Goal: Transaction & Acquisition: Purchase product/service

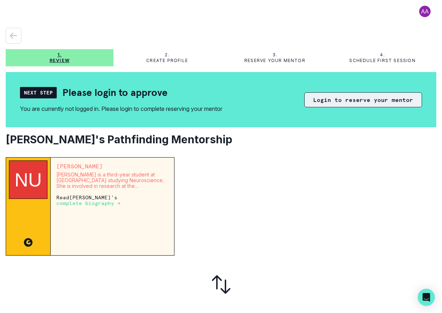
click at [323, 101] on button "Login to reserve your mentor" at bounding box center [363, 99] width 118 height 15
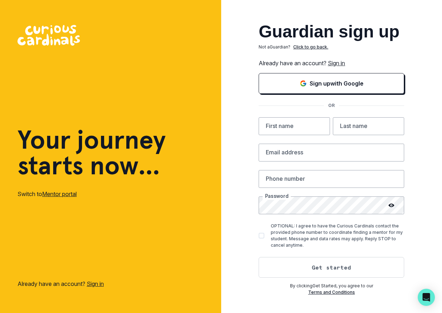
click at [344, 63] on link "Sign in" at bounding box center [336, 63] width 17 height 7
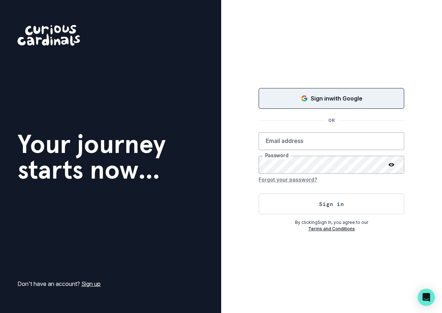
click at [327, 94] on p "Sign in with Google" at bounding box center [337, 98] width 52 height 9
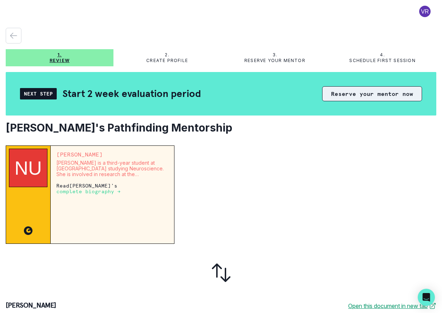
click at [381, 95] on button "Reserve your mentor now" at bounding box center [372, 93] width 100 height 15
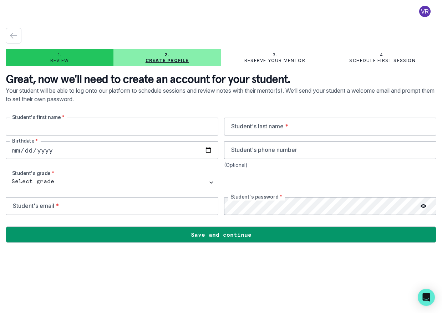
click at [172, 130] on input "text" at bounding box center [112, 127] width 213 height 18
type input "[PERSON_NAME]"
type input "3059785538"
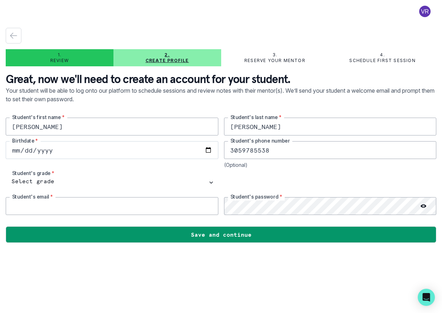
type input "[EMAIL_ADDRESS][DOMAIN_NAME]"
click at [82, 151] on input "date" at bounding box center [112, 150] width 213 height 18
click at [27, 152] on input "date" at bounding box center [112, 150] width 213 height 18
type input "[DATE]"
drag, startPoint x: 277, startPoint y: 154, endPoint x: 200, endPoint y: 148, distance: 77.4
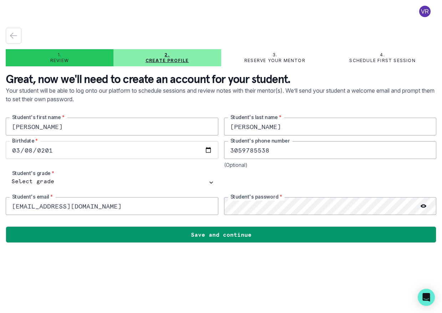
click at [200, 148] on div "[PERSON_NAME] Student's first name * [PERSON_NAME] Student's last name * [DEMOG…" at bounding box center [221, 166] width 431 height 97
type input "3052815230"
click at [101, 213] on input "[EMAIL_ADDRESS][DOMAIN_NAME]" at bounding box center [112, 206] width 213 height 18
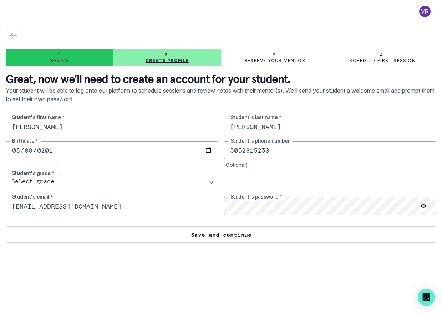
type input "[EMAIL_ADDRESS][DOMAIN_NAME]"
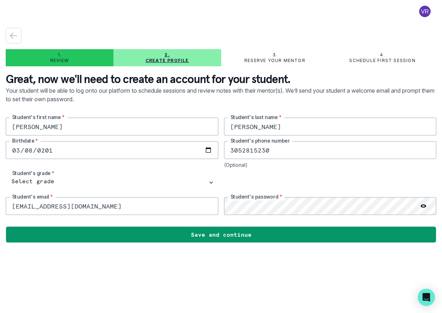
click at [427, 205] on div at bounding box center [424, 206] width 26 height 18
click at [421, 205] on icon at bounding box center [424, 206] width 6 height 4
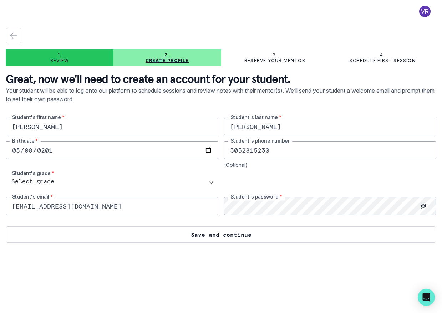
click at [212, 238] on button "Save and continue" at bounding box center [221, 235] width 431 height 16
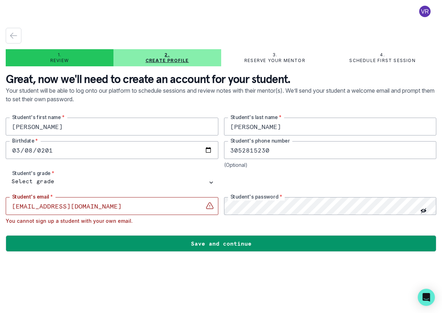
click at [123, 208] on input "[EMAIL_ADDRESS][DOMAIN_NAME]" at bounding box center [112, 206] width 213 height 18
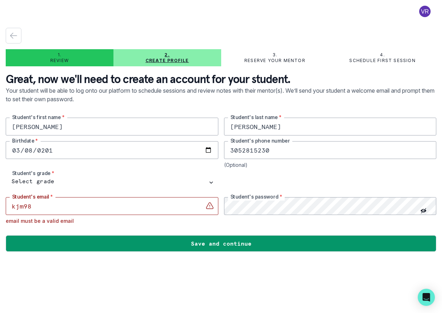
type input "[EMAIL_ADDRESS][DOMAIN_NAME]"
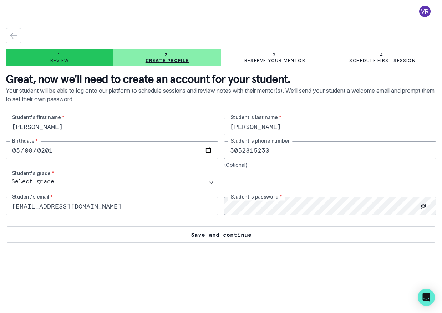
click at [211, 233] on button "Save and continue" at bounding box center [221, 235] width 431 height 16
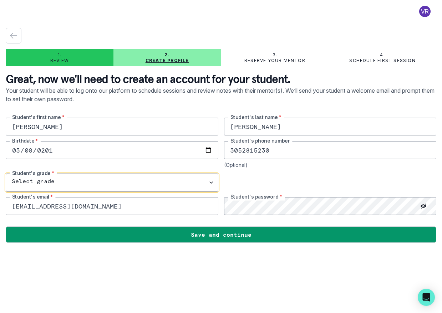
click at [209, 183] on select "Select grade 1st Grade 2nd Grade 3rd Grade 4th Grade 5th Grade 6th Grade 7th Gr…" at bounding box center [112, 183] width 213 height 18
select select "8th Grade"
click at [6, 174] on select "Select grade 1st Grade 2nd Grade 3rd Grade 4th Grade 5th Grade 6th Grade 7th Gr…" at bounding box center [112, 183] width 213 height 18
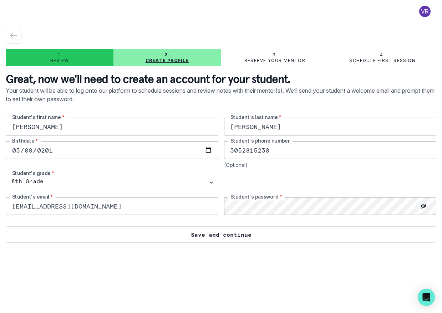
click at [211, 236] on button "Save and continue" at bounding box center [221, 235] width 431 height 16
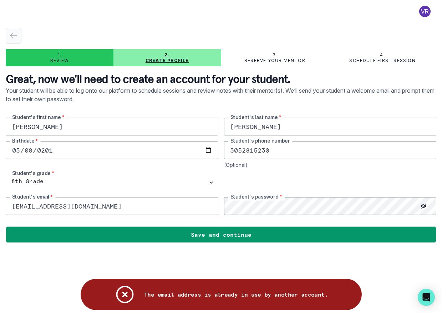
click at [12, 31] on button "button" at bounding box center [14, 36] width 16 height 16
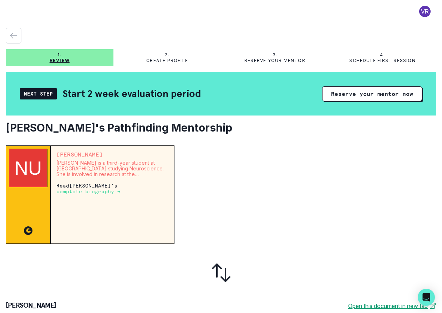
click at [103, 159] on div "[PERSON_NAME] [PERSON_NAME] is a third-year student at [GEOGRAPHIC_DATA] studyi…" at bounding box center [112, 195] width 123 height 98
click at [103, 181] on div "[PERSON_NAME] [PERSON_NAME] is a third-year student at [GEOGRAPHIC_DATA] studyi…" at bounding box center [112, 195] width 123 height 98
click at [185, 61] on p "Create profile" at bounding box center [167, 61] width 42 height 6
click at [276, 59] on p "Reserve your mentor" at bounding box center [274, 61] width 61 height 6
click at [182, 56] on div "2. Create profile" at bounding box center [167, 57] width 108 height 11
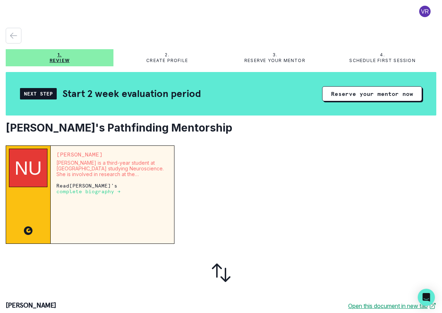
click at [128, 173] on p "[PERSON_NAME] is a third-year student at [GEOGRAPHIC_DATA] studying Neuroscienc…" at bounding box center [112, 168] width 112 height 17
click at [88, 191] on p "complete biography →" at bounding box center [88, 192] width 64 height 6
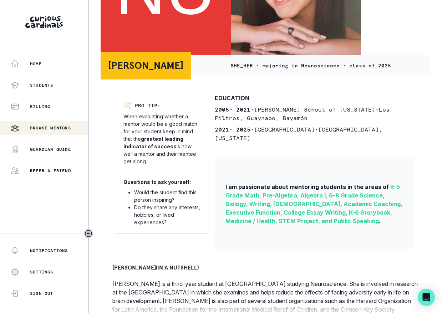
scroll to position [188, 0]
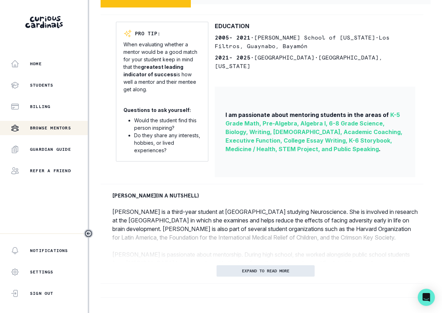
click at [254, 267] on button "EXPAND TO READ MORE" at bounding box center [266, 271] width 98 height 11
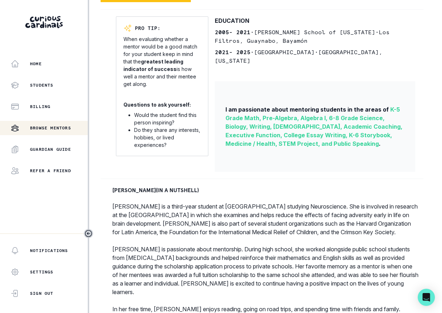
scroll to position [230, 0]
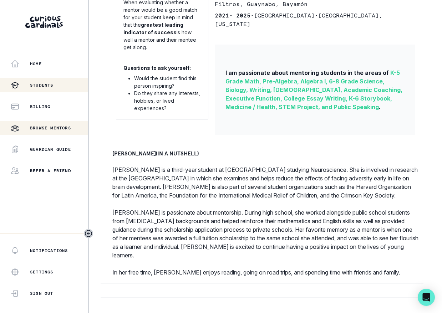
click at [52, 85] on p "Students" at bounding box center [42, 85] width 24 height 6
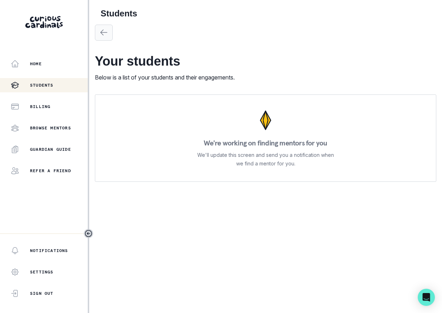
click at [104, 32] on icon "button" at bounding box center [104, 32] width 6 height 5
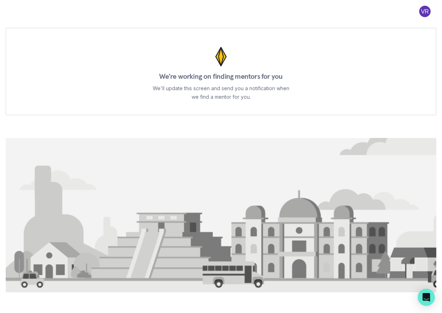
click at [427, 11] on button at bounding box center [425, 11] width 23 height 11
click at [207, 91] on p "We'll update this screen and send you a notification when we find a mentor for …" at bounding box center [221, 92] width 137 height 17
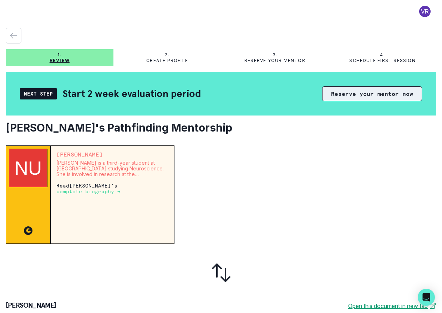
click at [376, 98] on button "Reserve your mentor now" at bounding box center [372, 93] width 100 height 15
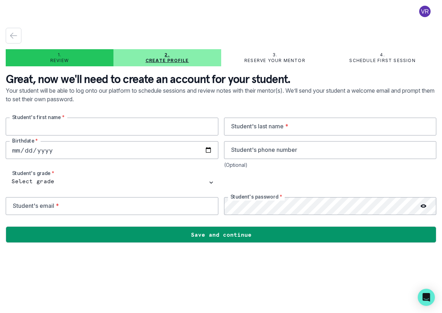
click at [142, 131] on input "text" at bounding box center [112, 127] width 213 height 18
type input "[PERSON_NAME]"
type input "3059785538"
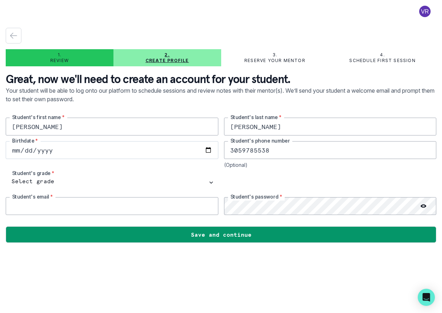
type input "[EMAIL_ADDRESS][DOMAIN_NAME]"
click at [67, 206] on input "[EMAIL_ADDRESS][DOMAIN_NAME]" at bounding box center [112, 206] width 213 height 18
type input "[EMAIL_ADDRESS][DOMAIN_NAME]"
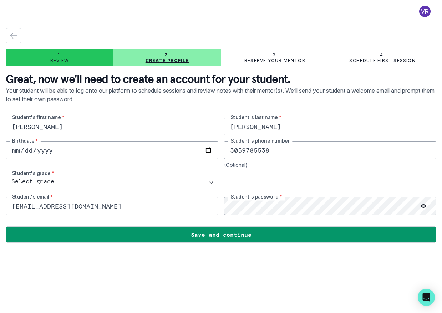
click at [209, 150] on input "date" at bounding box center [112, 150] width 213 height 18
click at [157, 151] on input "date" at bounding box center [112, 150] width 213 height 18
type input "[DATE]"
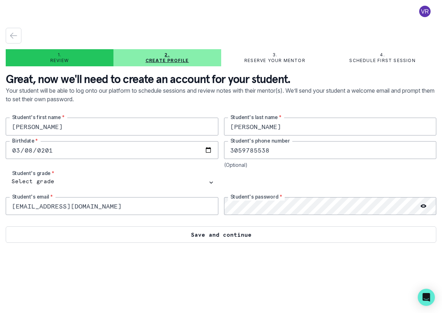
click at [228, 238] on button "Save and continue" at bounding box center [221, 235] width 431 height 16
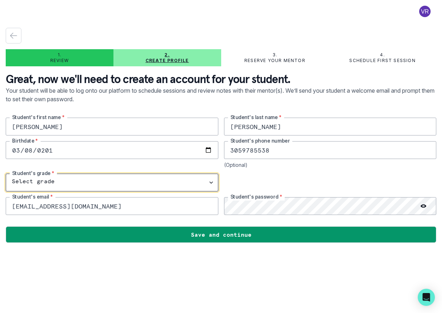
click at [214, 180] on select "Select grade 1st Grade 2nd Grade 3rd Grade 4th Grade 5th Grade 6th Grade 7th Gr…" at bounding box center [112, 183] width 213 height 18
select select "8th Grade"
click at [6, 174] on select "Select grade 1st Grade 2nd Grade 3rd Grade 4th Grade 5th Grade 6th Grade 7th Gr…" at bounding box center [112, 183] width 213 height 18
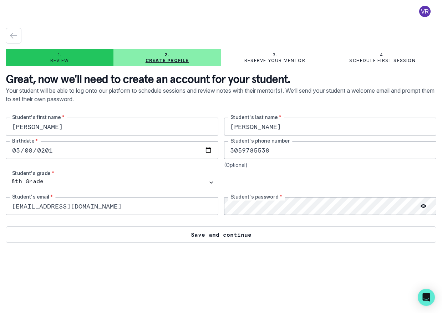
click at [209, 241] on button "Save and continue" at bounding box center [221, 235] width 431 height 16
click at [245, 235] on button "Save and continue" at bounding box center [221, 235] width 431 height 16
click at [206, 237] on button "Save and continue" at bounding box center [221, 235] width 431 height 16
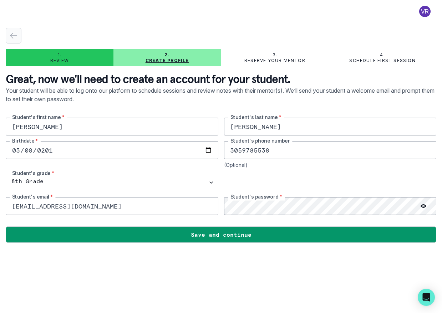
click at [16, 36] on icon "button" at bounding box center [13, 35] width 6 height 5
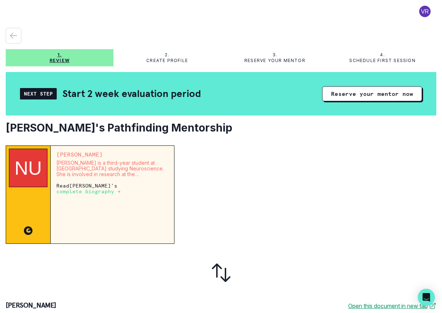
click at [44, 96] on div "Next Step" at bounding box center [38, 93] width 37 height 11
click at [128, 96] on h2 "Start 2 week evaluation period" at bounding box center [131, 93] width 138 height 12
click at [140, 95] on h2 "Start 2 week evaluation period" at bounding box center [131, 93] width 138 height 12
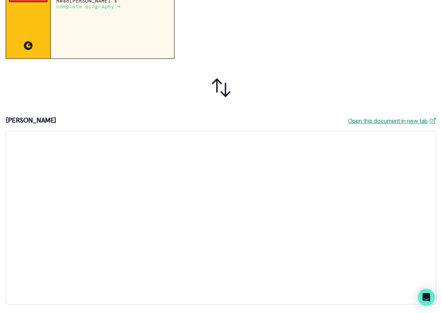
click at [348, 103] on div at bounding box center [221, 88] width 431 height 46
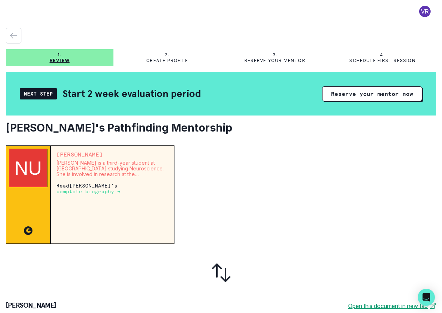
click at [418, 11] on button at bounding box center [425, 11] width 23 height 11
click at [390, 34] on button "Log out" at bounding box center [391, 29] width 79 height 13
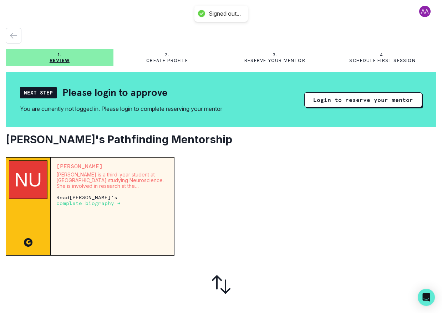
click at [422, 12] on button at bounding box center [425, 11] width 23 height 11
click at [421, 29] on button "Log out" at bounding box center [391, 29] width 79 height 13
